Goal: Transaction & Acquisition: Download file/media

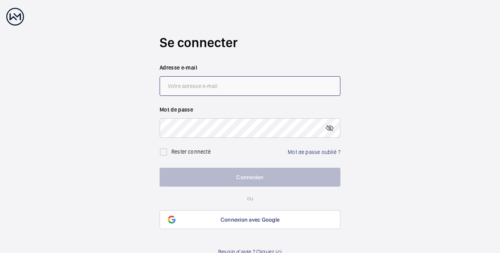
paste input "De nouvelles étiquettes ‘ALLER CHAUFFAGE’ et ‘RETOUR CHAUFFAGE’ ont été posées …"
type input "De nouvelles étiquettes ‘ALLER CHAUFFAGE’ et ‘RETOUR CHAUFFAGE’ ont été posées …"
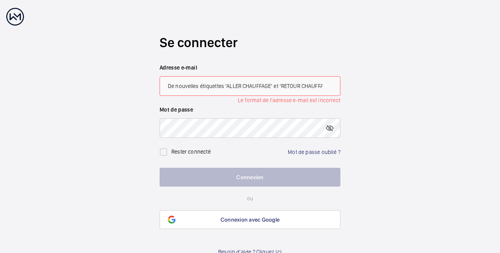
drag, startPoint x: 326, startPoint y: 85, endPoint x: 74, endPoint y: 100, distance: 252.4
click at [74, 100] on wm-front-auth-container "Se connecter Adresse e-mail De nouvelles étiquettes ‘ALLER CHAUFFAGE’ et ‘RETOU…" at bounding box center [250, 132] width 500 height 264
paste input "[PERSON_NAME][EMAIL_ADDRESS][DOMAIN_NAME]"
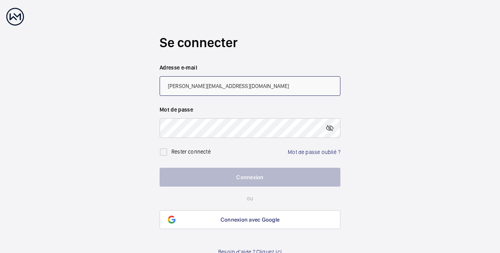
type input "[PERSON_NAME][EMAIL_ADDRESS][DOMAIN_NAME]"
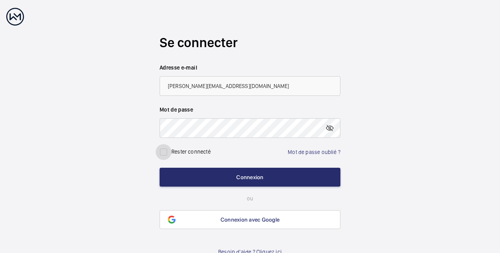
click at [165, 153] on input "checkbox" at bounding box center [164, 152] width 16 height 16
checkbox input "true"
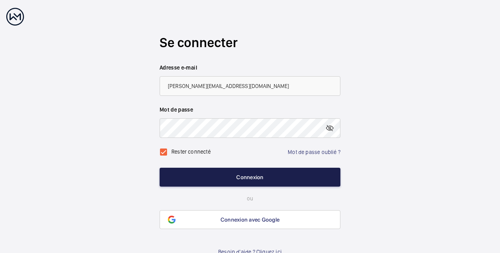
click at [213, 171] on button "Connexion" at bounding box center [250, 177] width 181 height 19
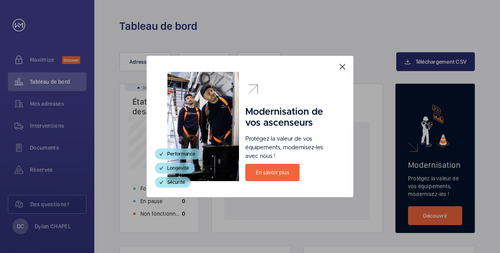
click at [342, 65] on mat-icon at bounding box center [342, 66] width 9 height 9
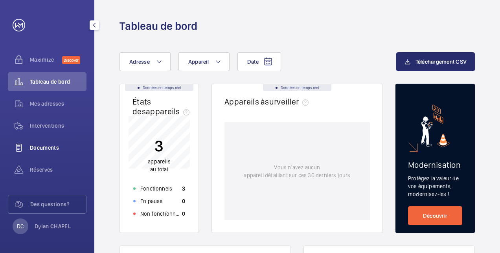
click at [43, 145] on span "Documents" at bounding box center [58, 148] width 57 height 8
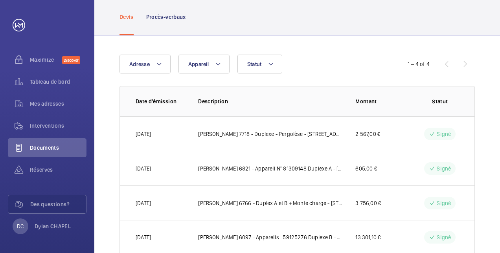
scroll to position [24, 0]
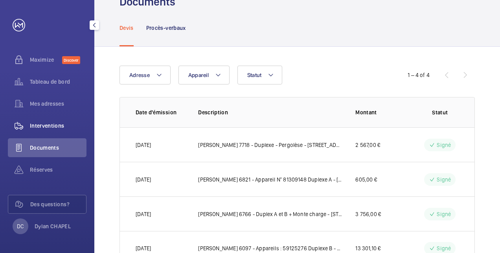
click at [46, 122] on span "Interventions" at bounding box center [58, 126] width 57 height 8
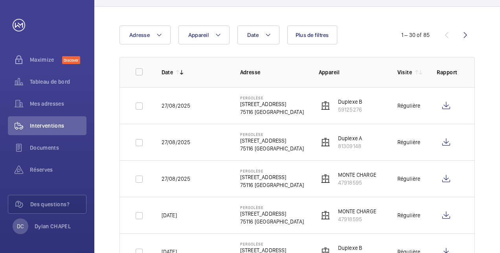
scroll to position [66, 0]
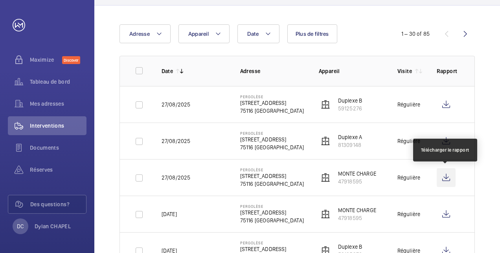
click at [449, 174] on wm-front-icon-button at bounding box center [446, 177] width 19 height 19
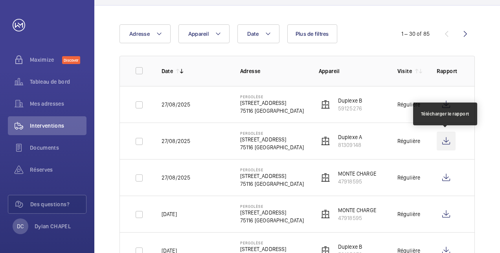
click at [449, 140] on wm-front-icon-button at bounding box center [446, 141] width 19 height 19
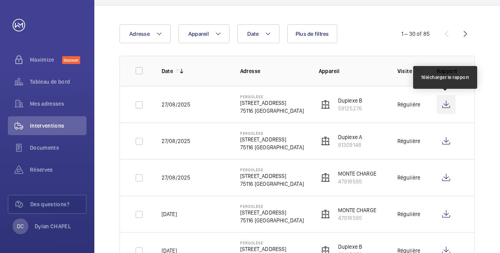
click at [445, 104] on wm-front-icon-button at bounding box center [446, 104] width 19 height 19
